Goal: Consume media (video, audio)

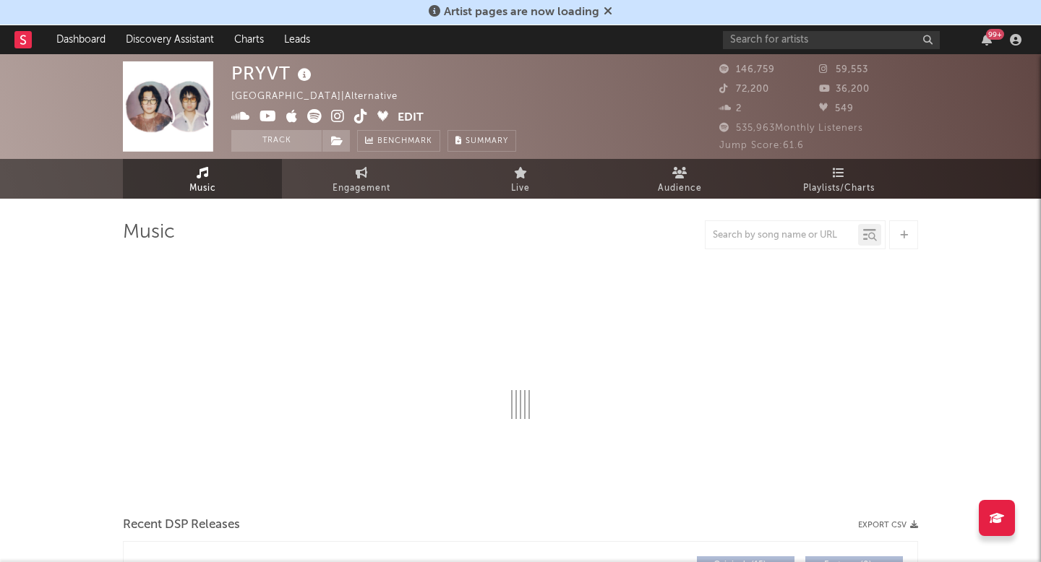
select select "6m"
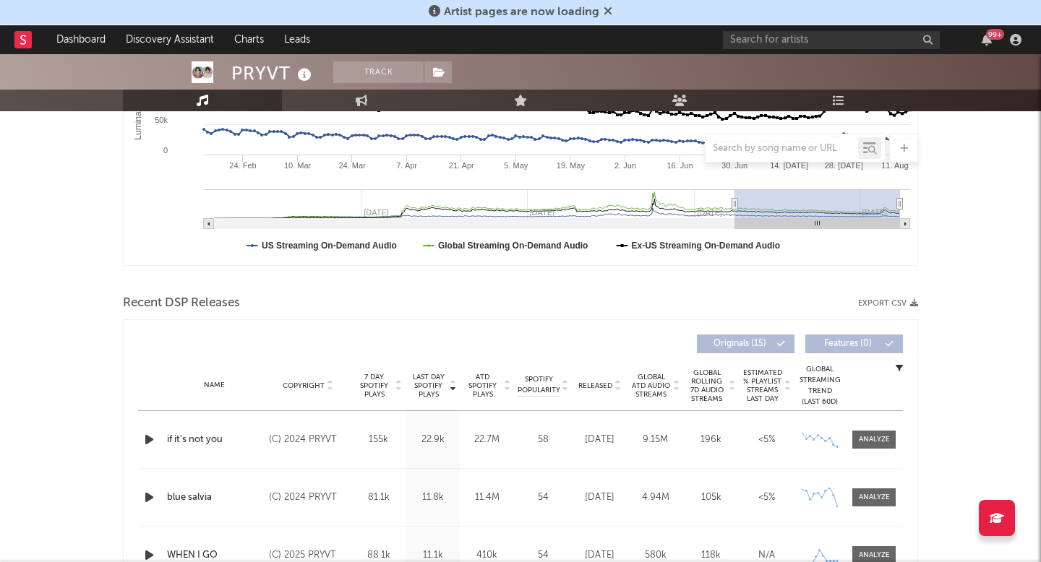
scroll to position [446, 0]
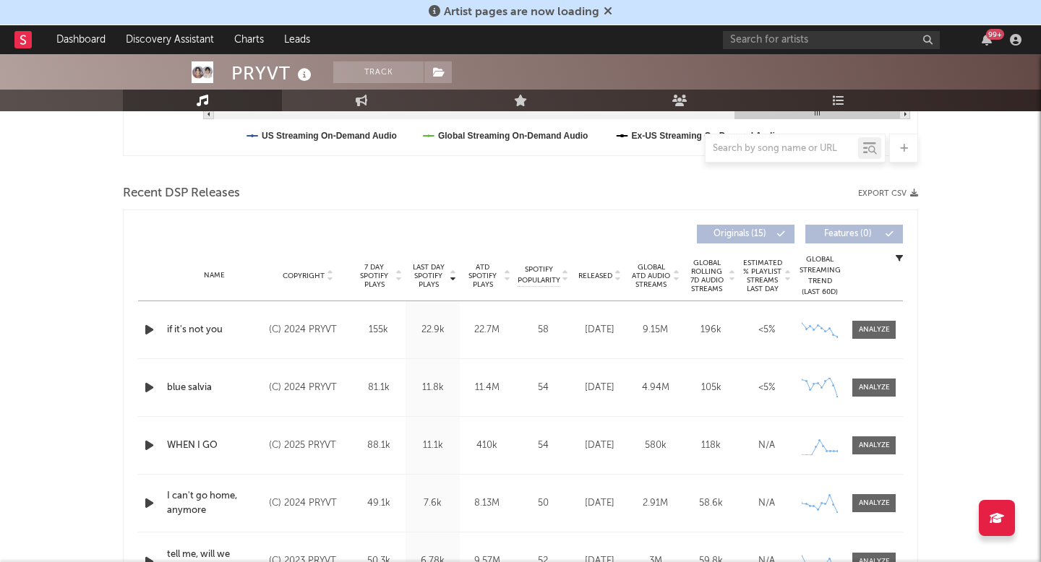
click at [147, 330] on icon "button" at bounding box center [149, 330] width 15 height 18
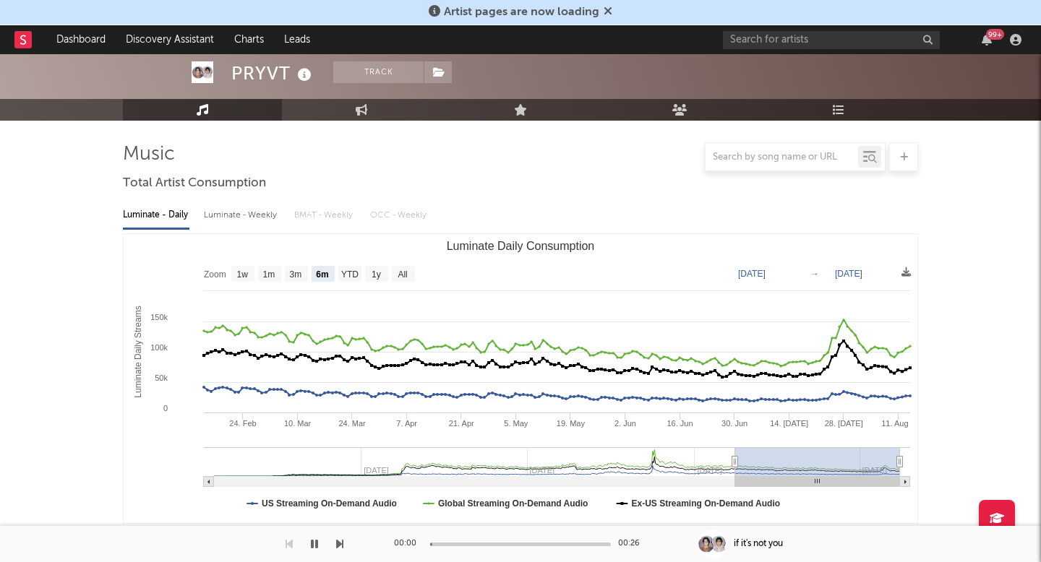
scroll to position [0, 0]
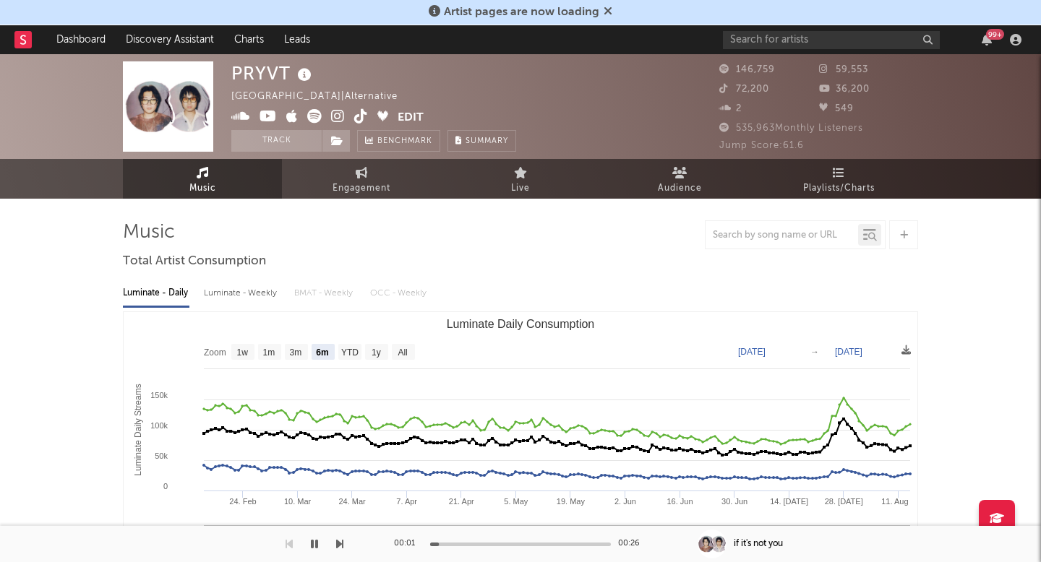
click at [353, 114] on span at bounding box center [314, 118] width 166 height 18
click at [362, 116] on icon at bounding box center [361, 116] width 14 height 14
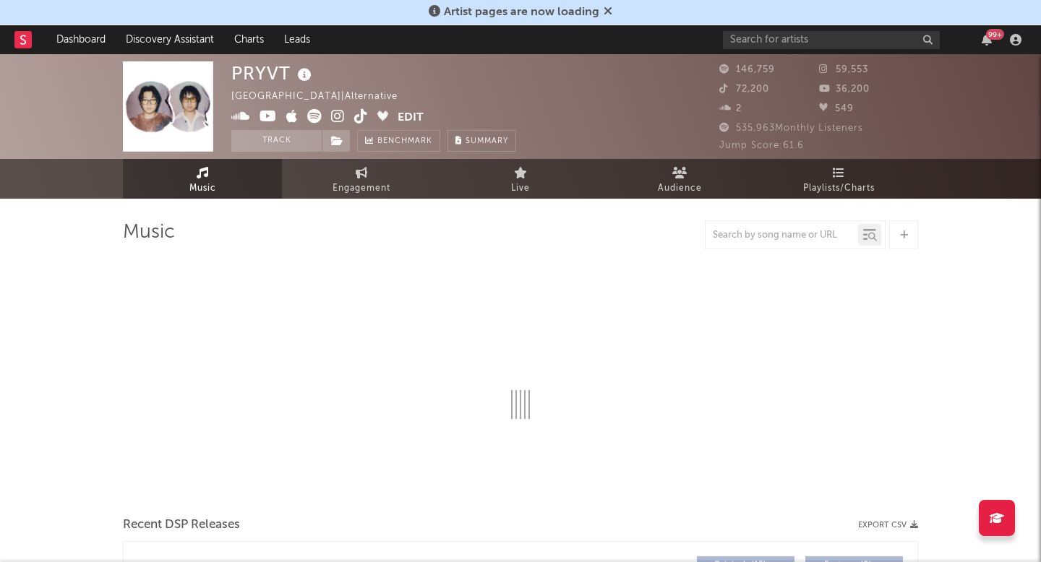
click at [337, 122] on icon at bounding box center [338, 116] width 14 height 14
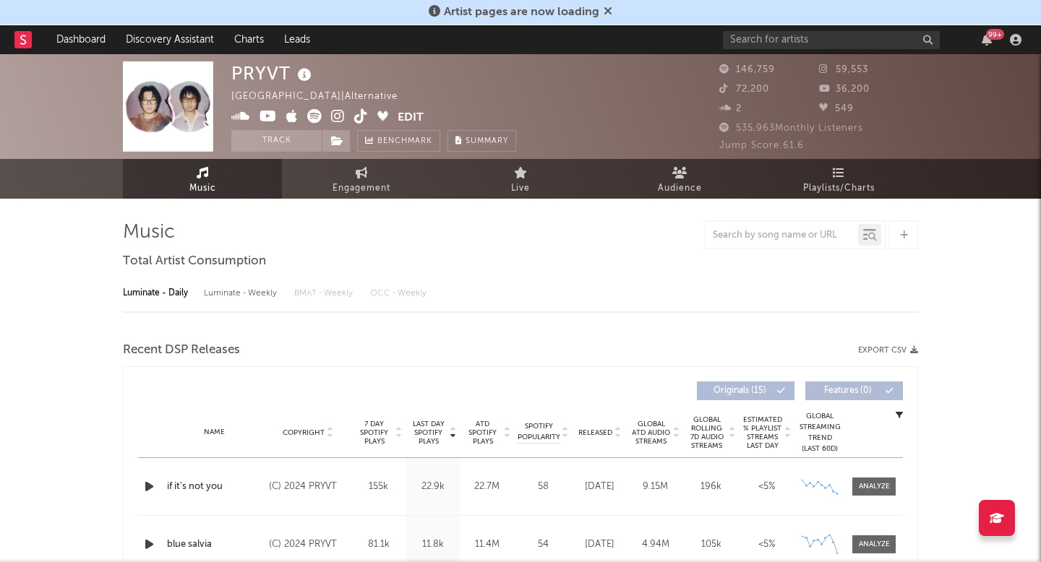
select select "6m"
